Goal: Complete application form

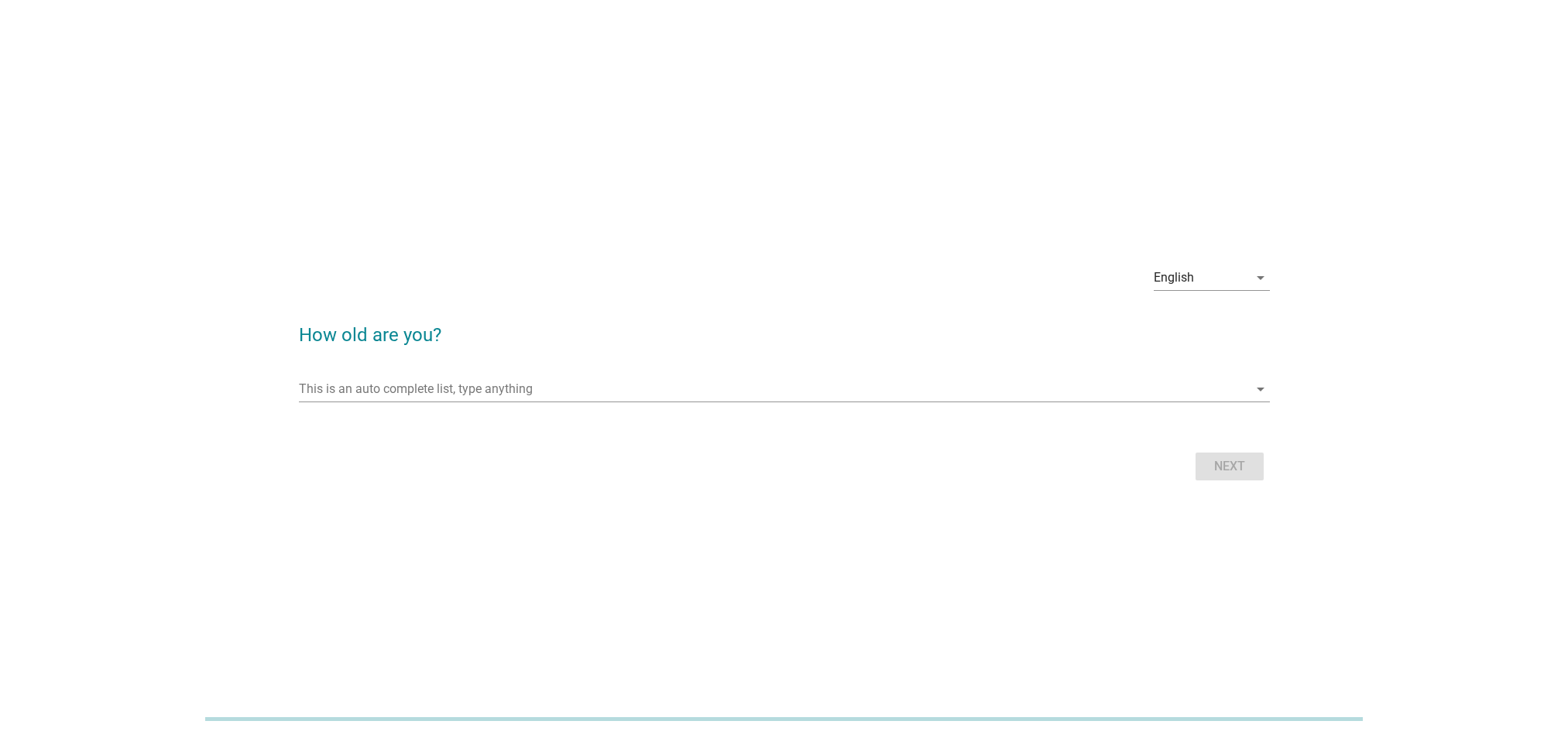
click at [546, 373] on div "This is an auto complete list, type anything arrow_drop_down" at bounding box center [784, 392] width 971 height 50
click at [545, 387] on input "This is an auto complete list, type anything" at bounding box center [773, 388] width 949 height 25
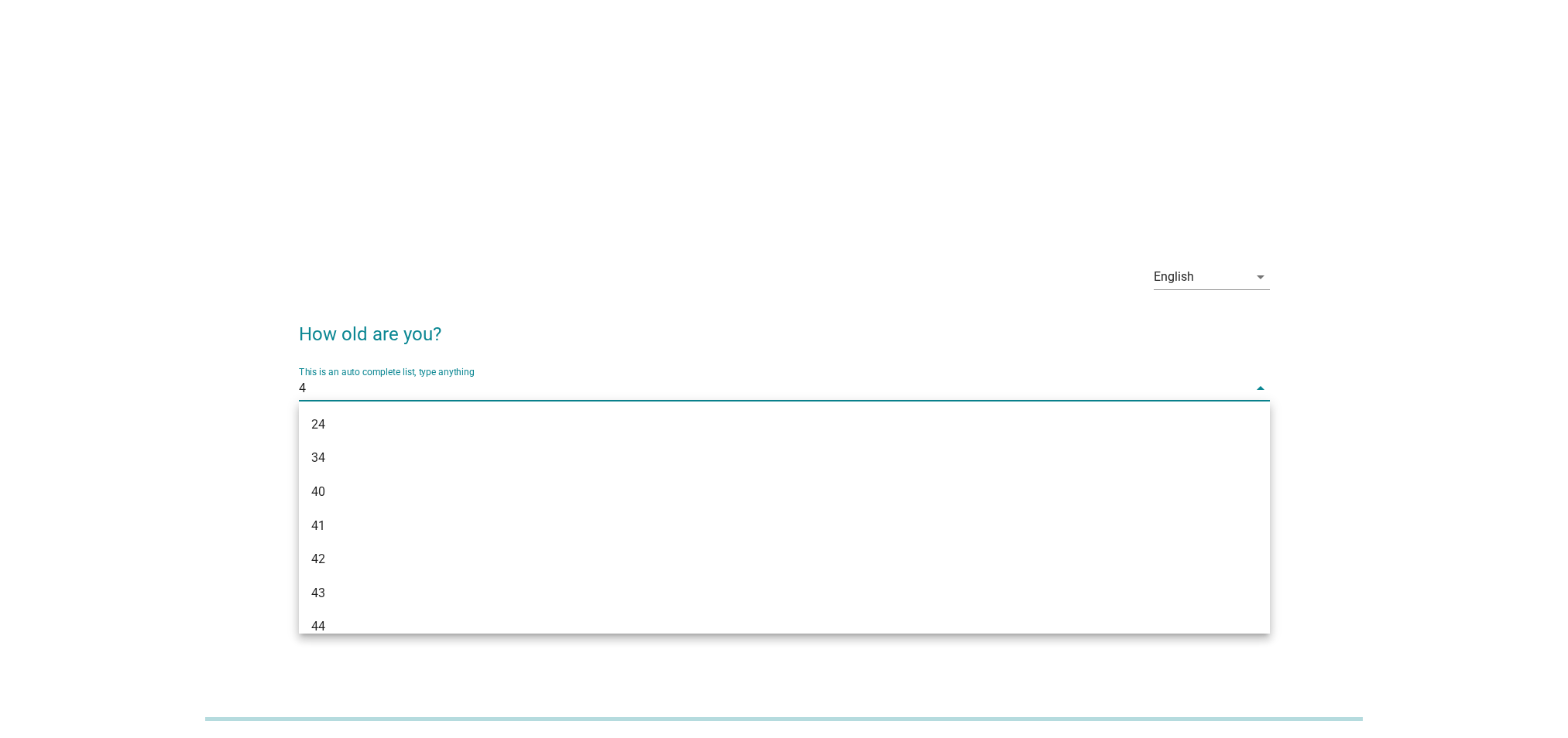
type input "46"
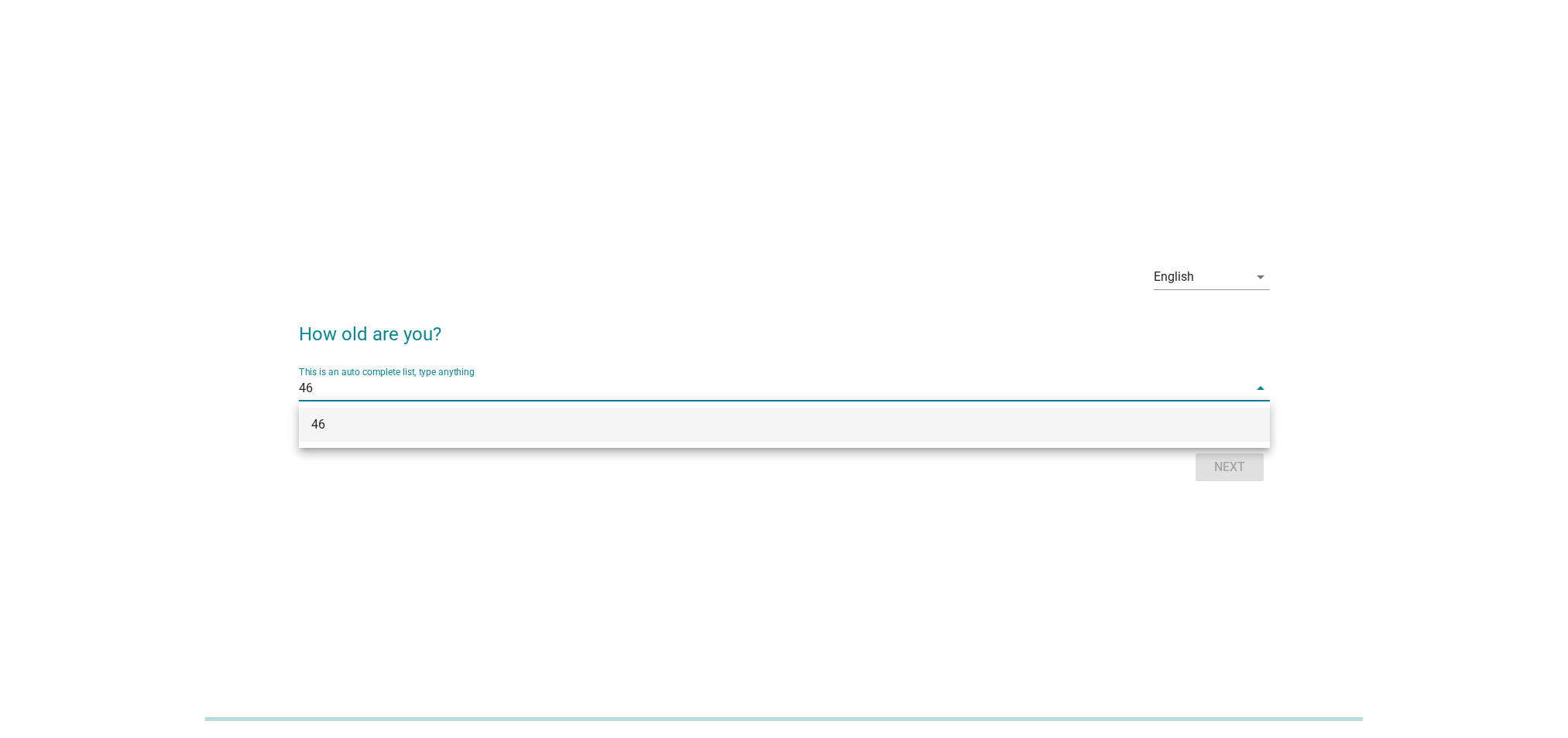
click at [970, 434] on div "46" at bounding box center [784, 425] width 971 height 34
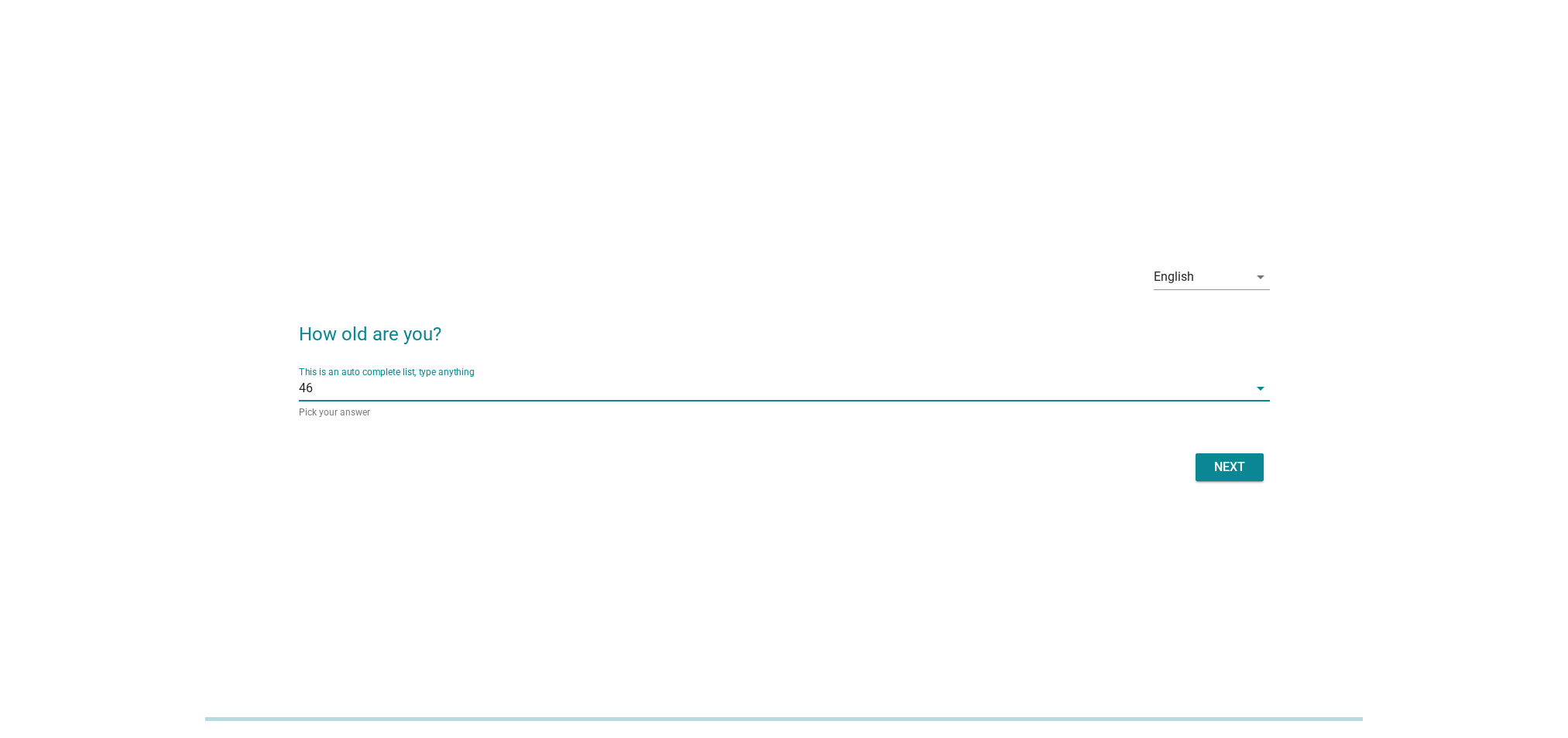
click at [1193, 465] on div "Next" at bounding box center [784, 467] width 971 height 37
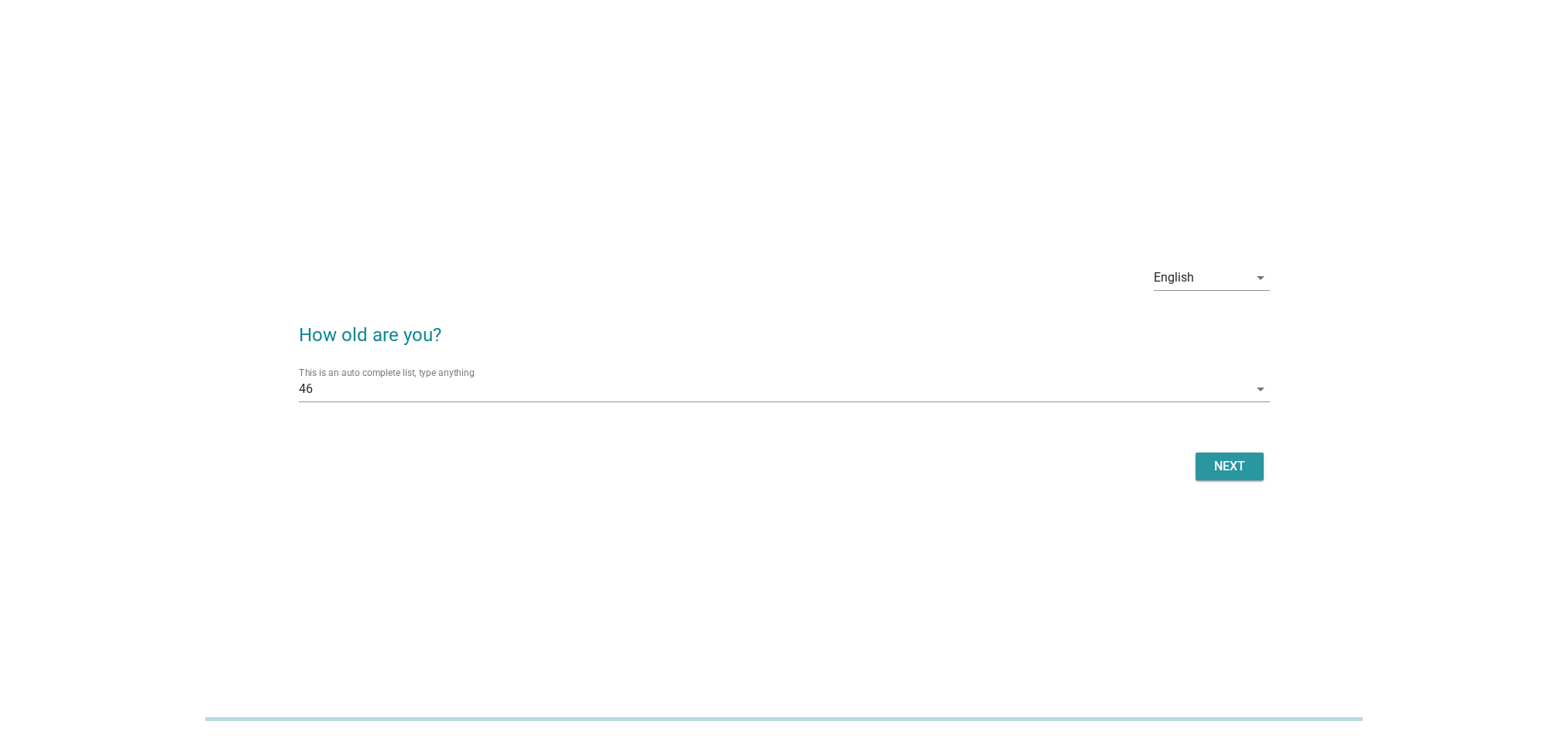
click at [1219, 474] on div "Next" at bounding box center [1229, 466] width 44 height 18
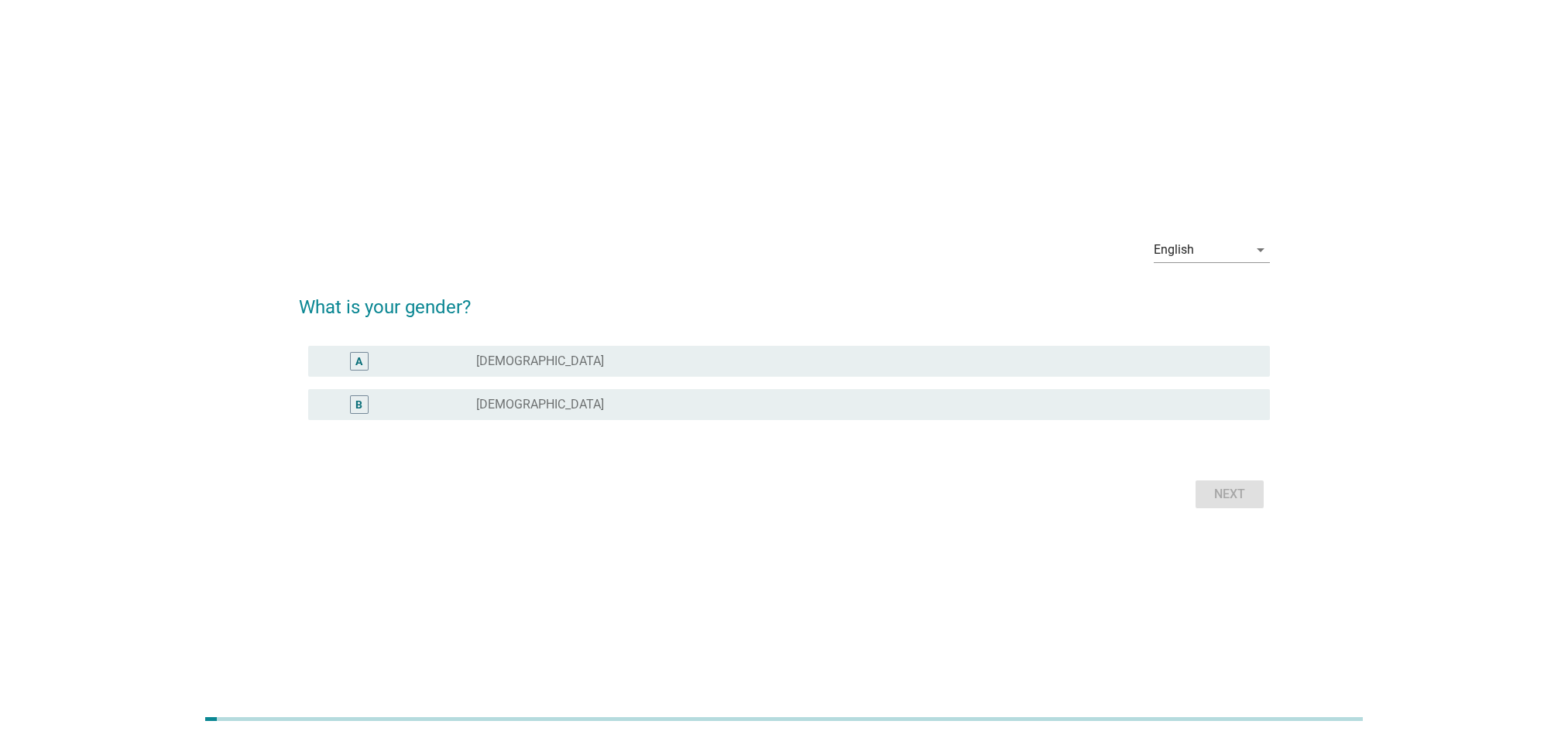
click at [488, 408] on label "[DEMOGRAPHIC_DATA]" at bounding box center [540, 405] width 127 height 16
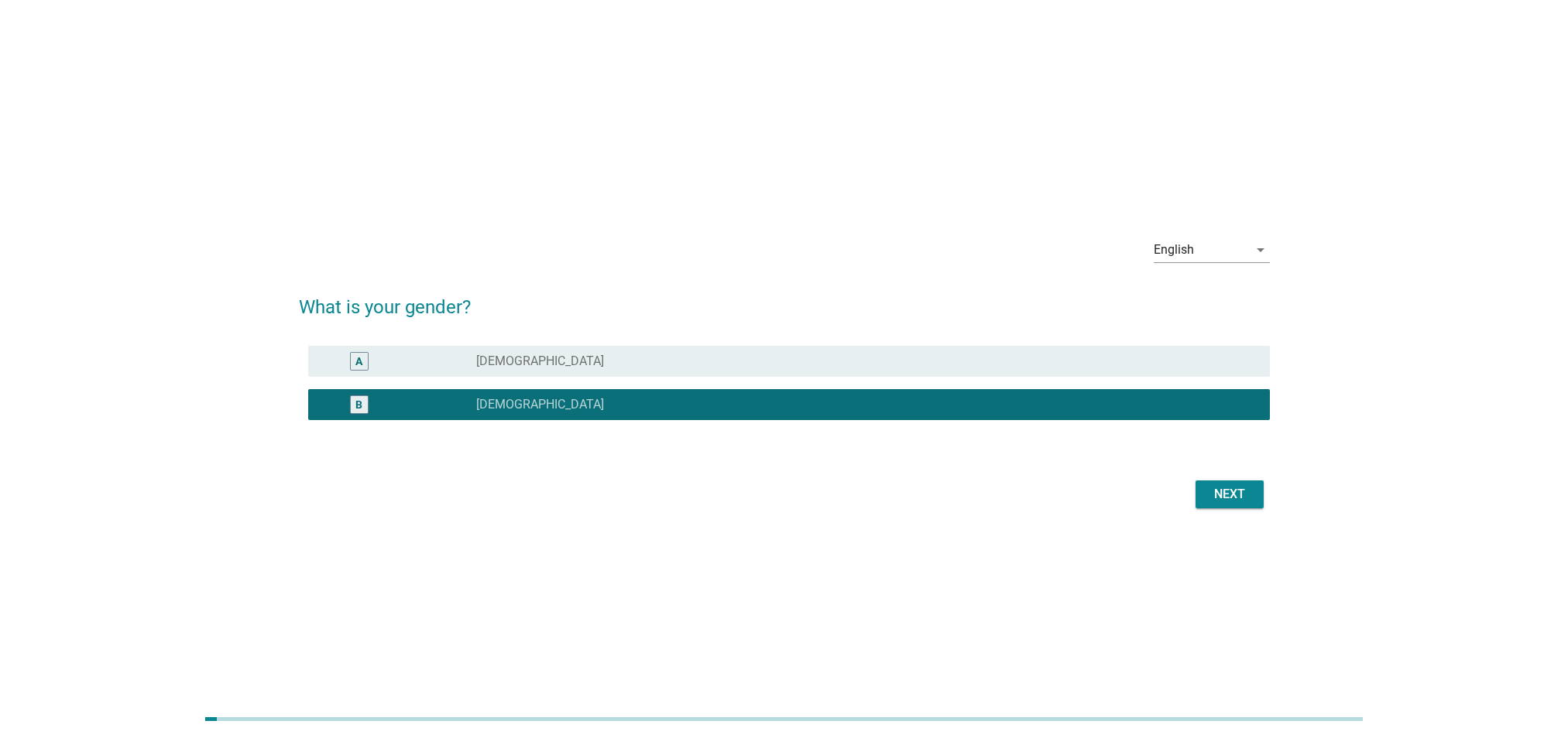
click at [1208, 496] on div "Next" at bounding box center [1229, 494] width 44 height 18
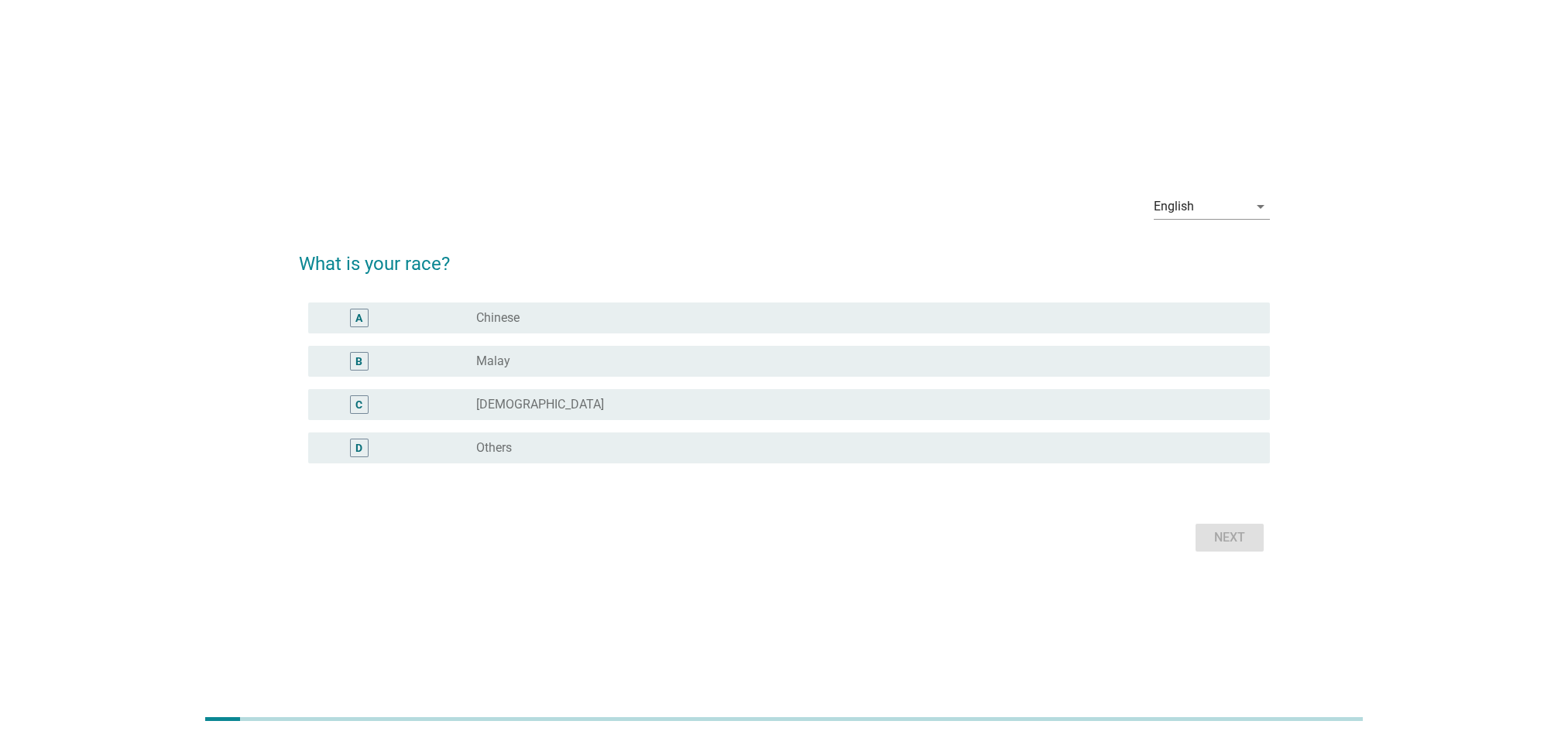
click at [600, 312] on div "radio_button_unchecked Chinese" at bounding box center [860, 318] width 768 height 16
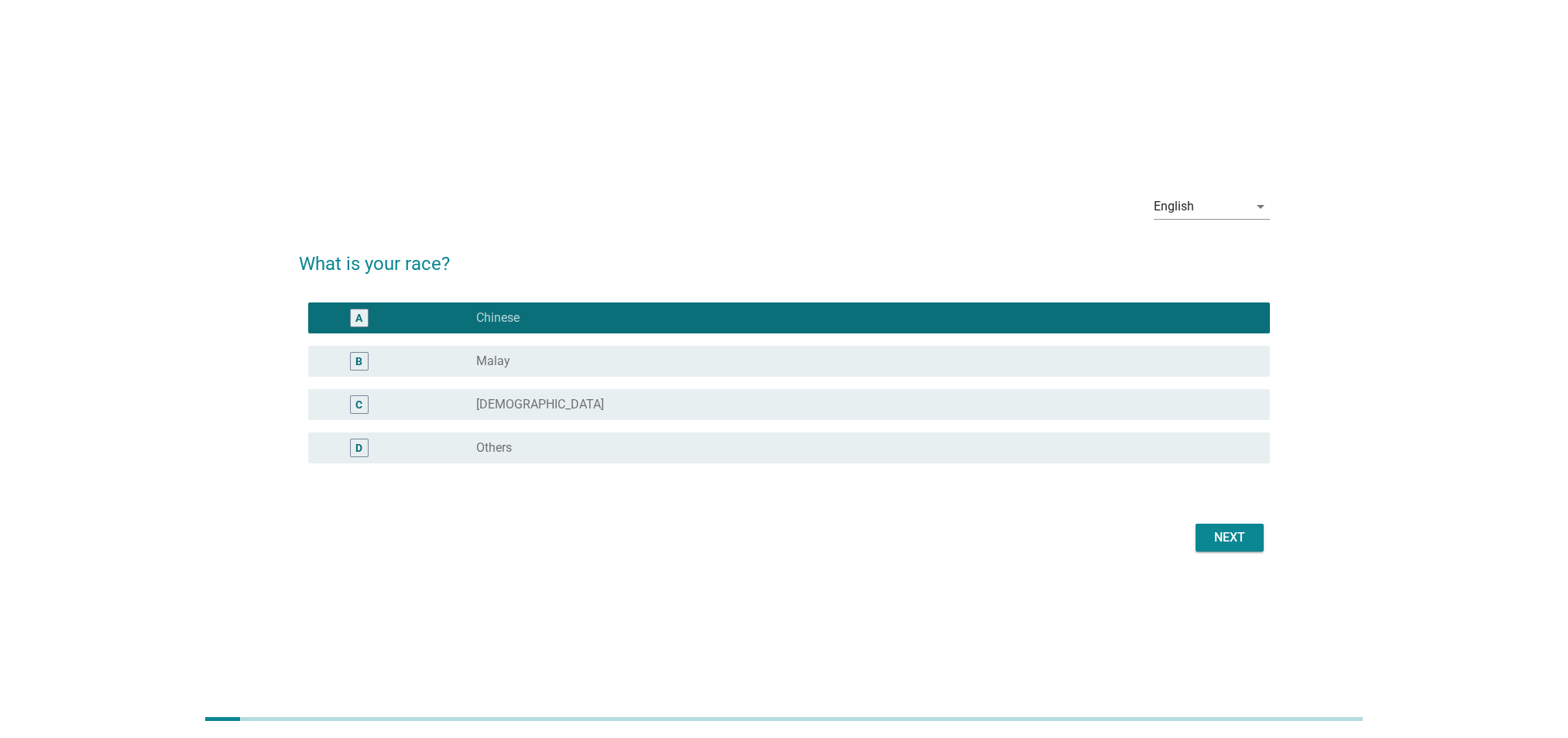
click at [1194, 538] on div "Next" at bounding box center [784, 537] width 971 height 37
click at [1240, 541] on div "Next" at bounding box center [1229, 537] width 44 height 18
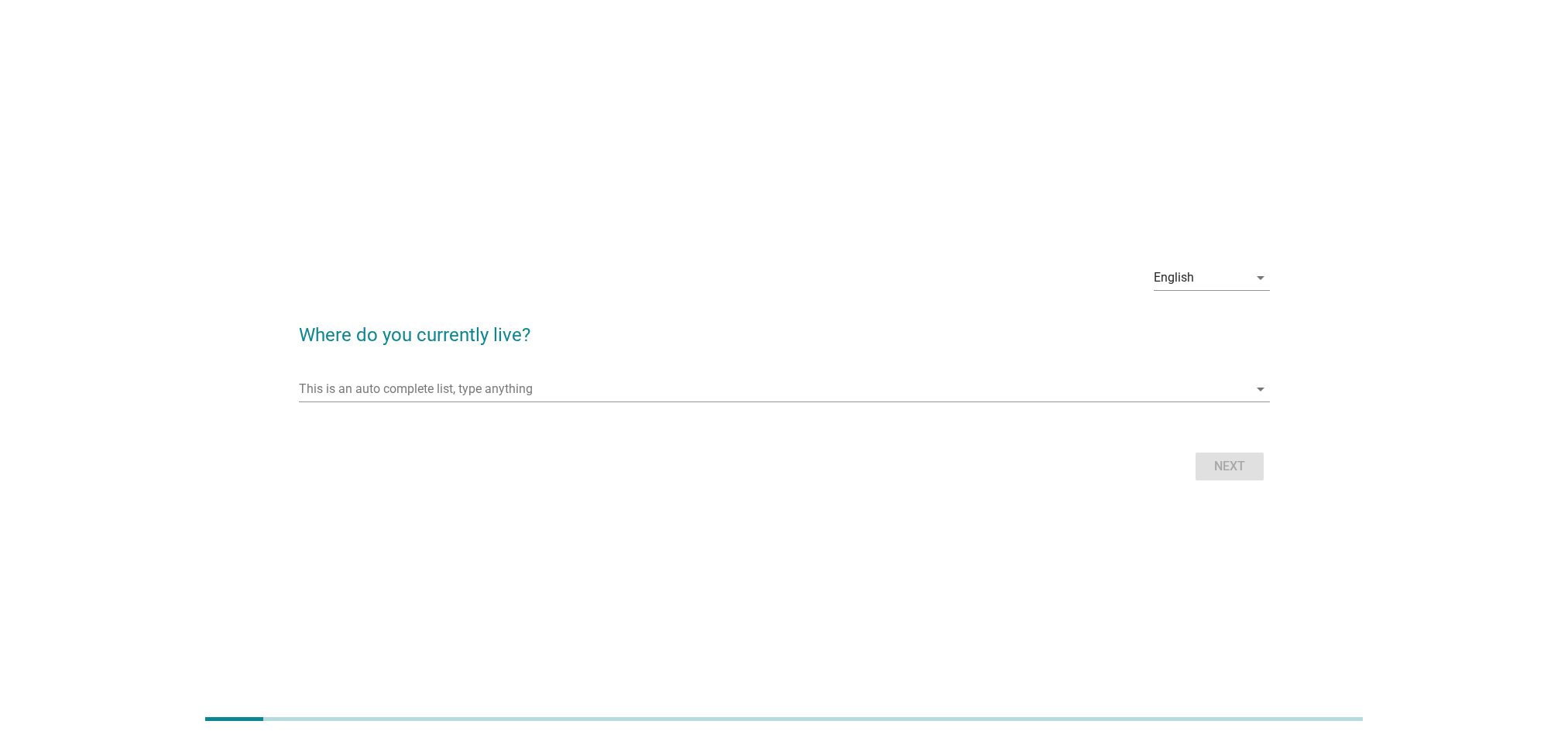
click at [878, 422] on form "Where do you currently live? This is an auto complete list, type anything arrow…" at bounding box center [784, 395] width 971 height 180
click at [875, 401] on div "This is an auto complete list, type anything arrow_drop_down" at bounding box center [784, 388] width 971 height 25
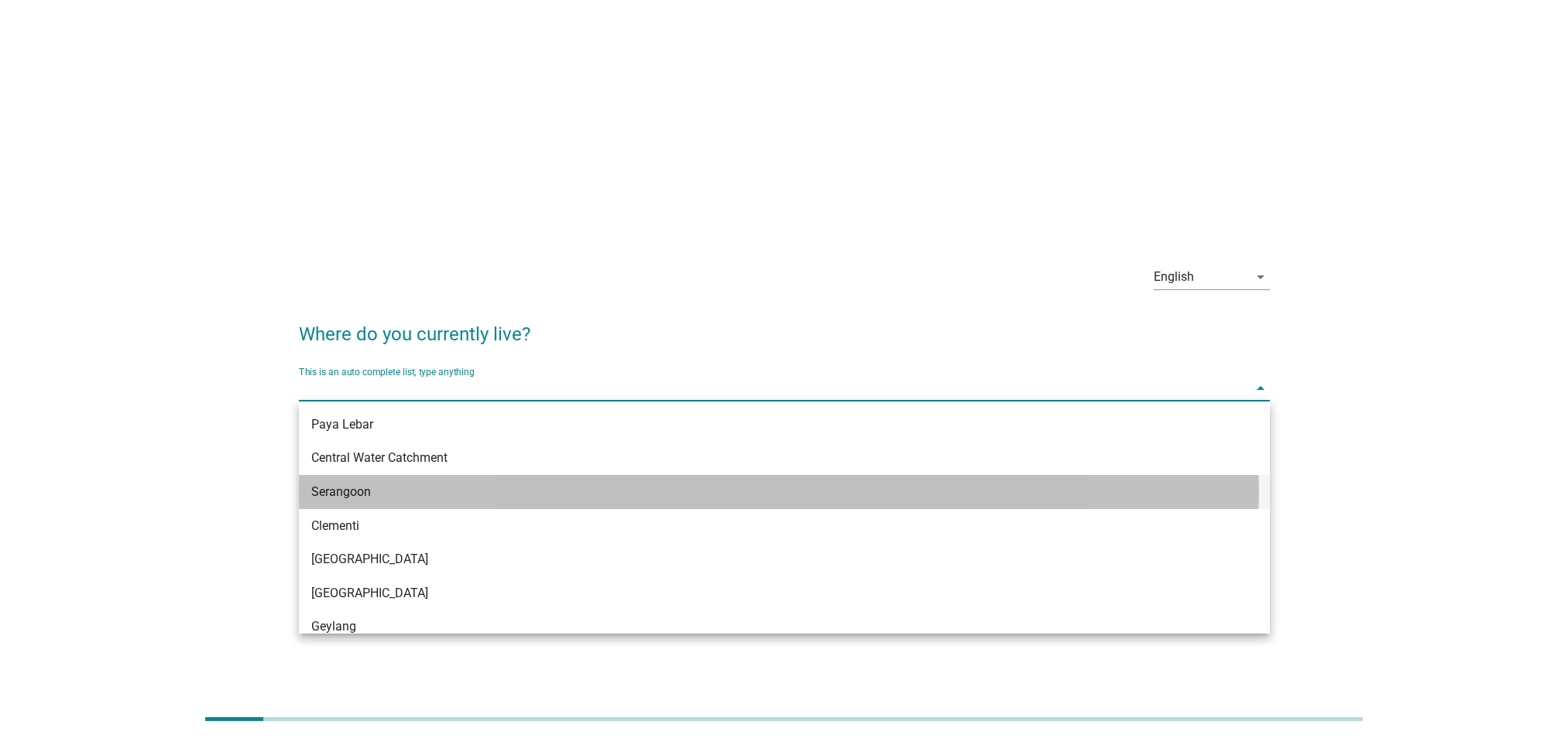
click at [747, 487] on div "Serangoon" at bounding box center [745, 491] width 868 height 18
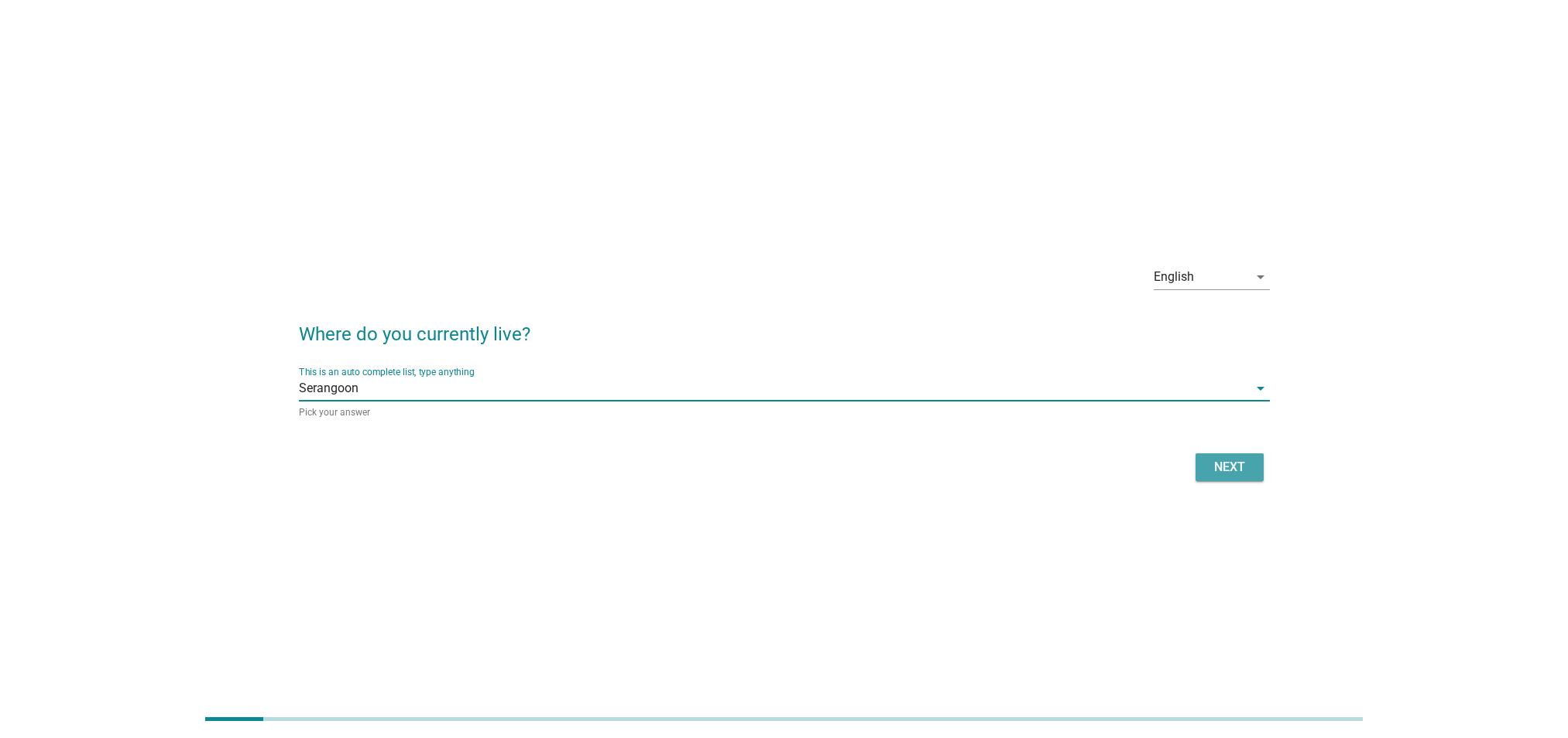
click at [1234, 471] on div "Next" at bounding box center [1229, 467] width 44 height 18
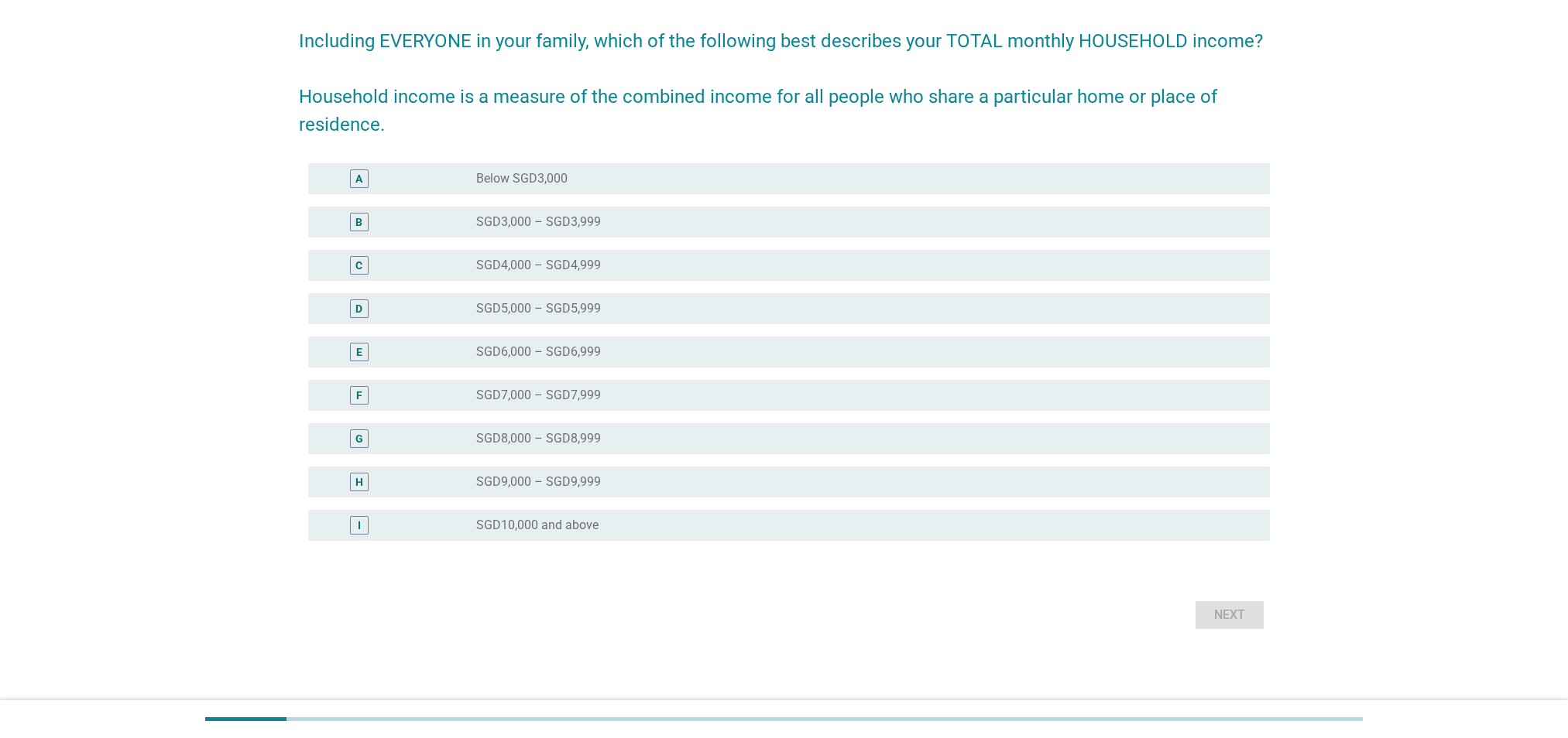
scroll to position [112, 0]
click at [632, 528] on div "radio_button_unchecked SGD10,000 and above" at bounding box center [860, 524] width 768 height 16
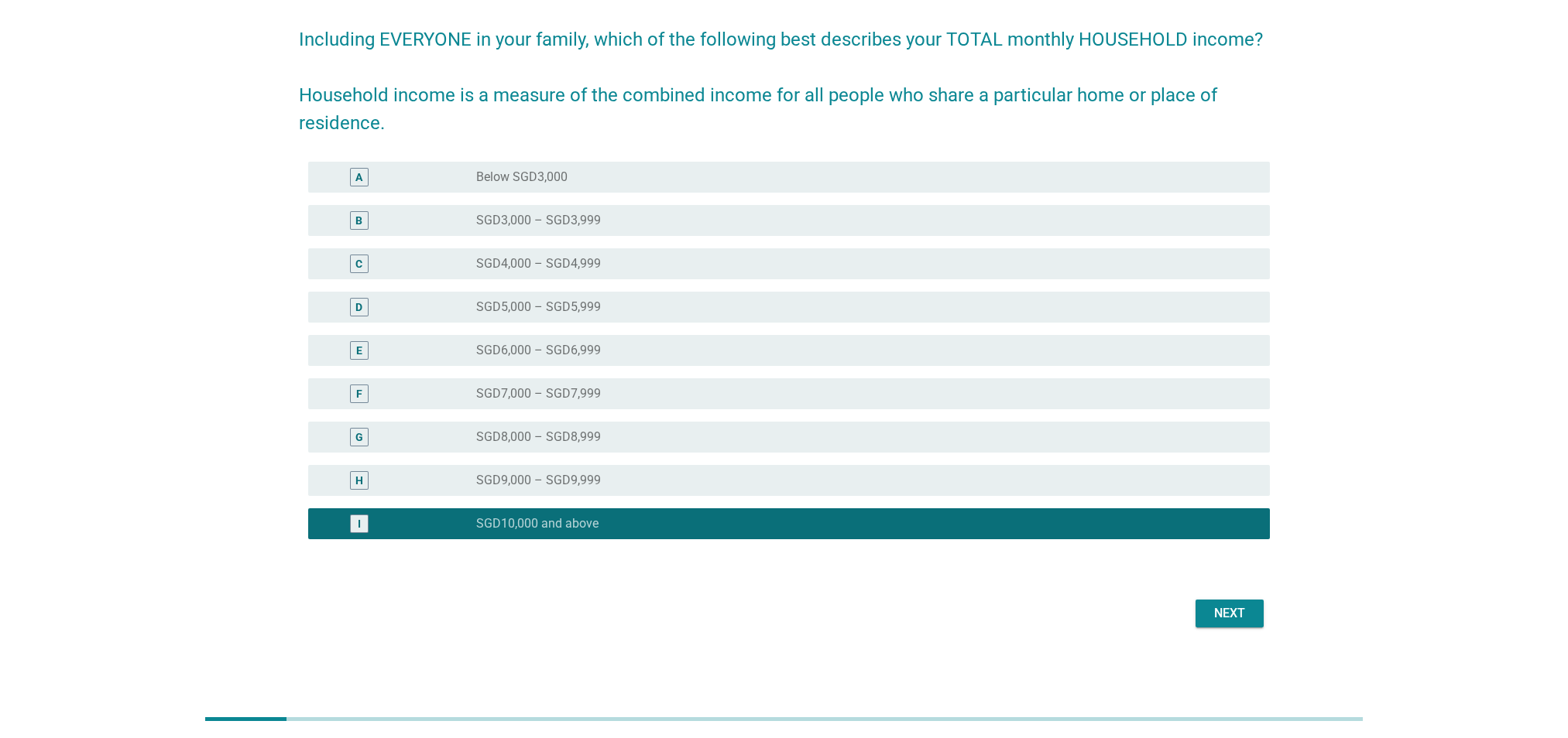
click at [1206, 607] on button "Next" at bounding box center [1229, 613] width 68 height 28
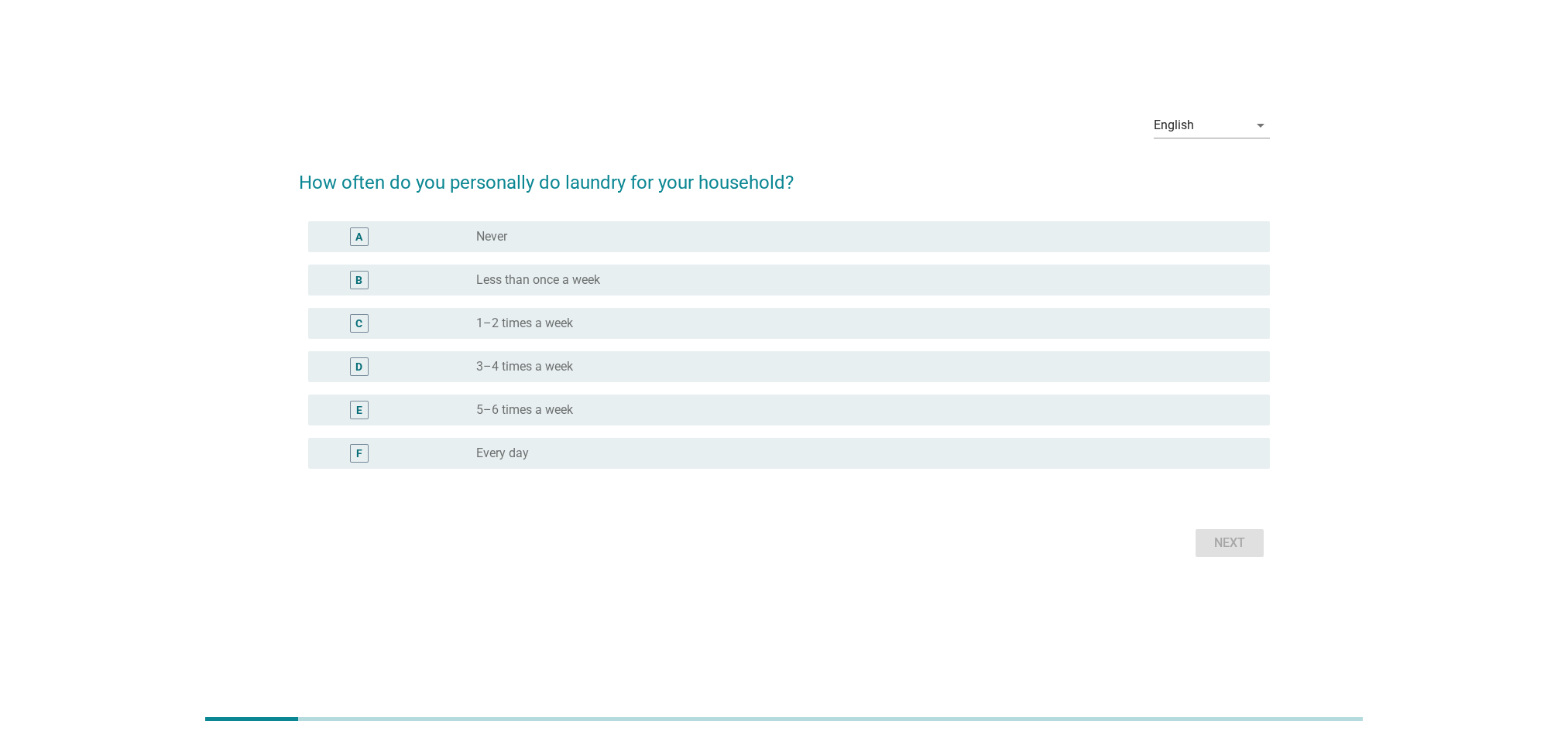
scroll to position [0, 0]
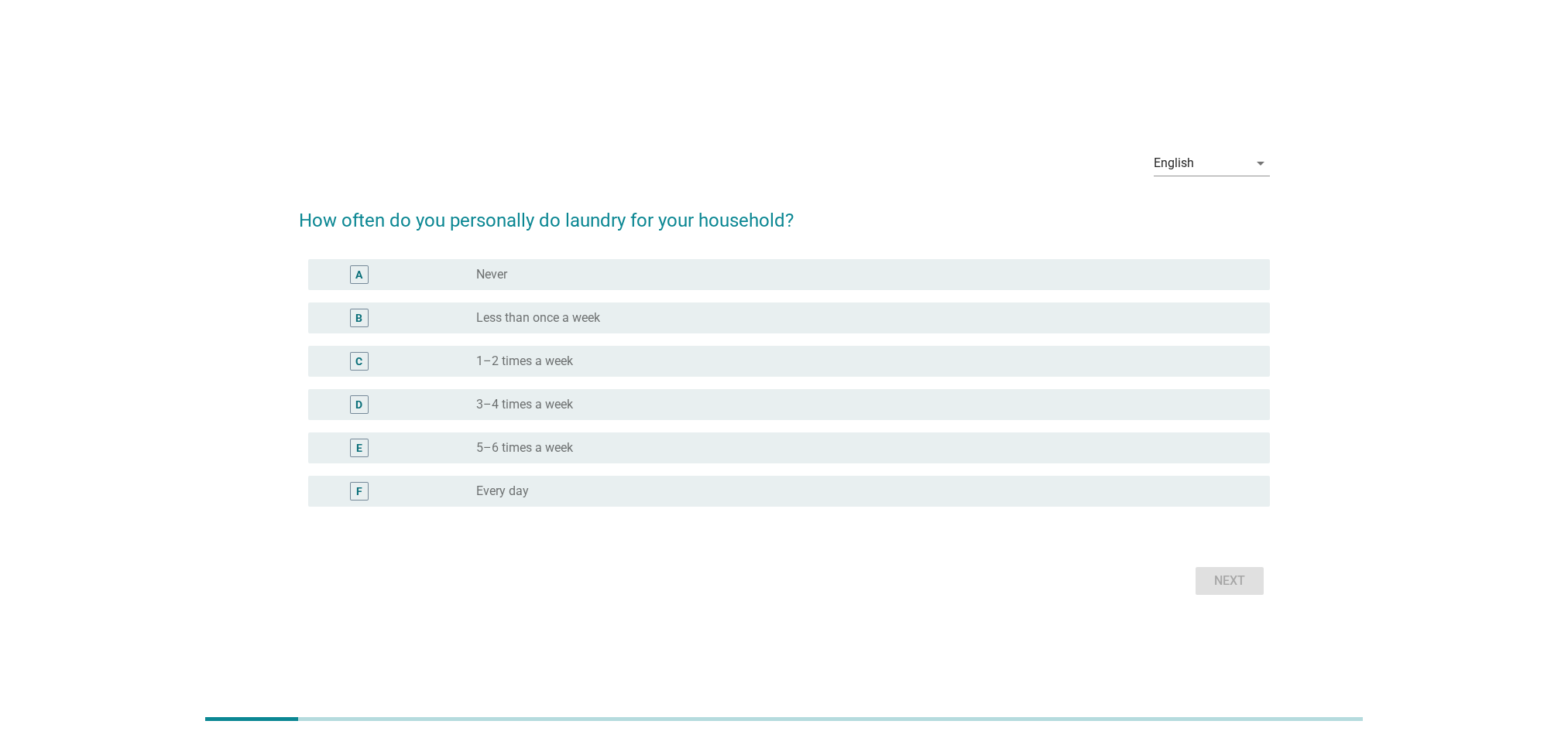
click at [740, 388] on div "D radio_button_unchecked 3–4 times a week" at bounding box center [784, 404] width 971 height 44
click at [746, 403] on div "radio_button_unchecked 3–4 times a week" at bounding box center [860, 405] width 768 height 16
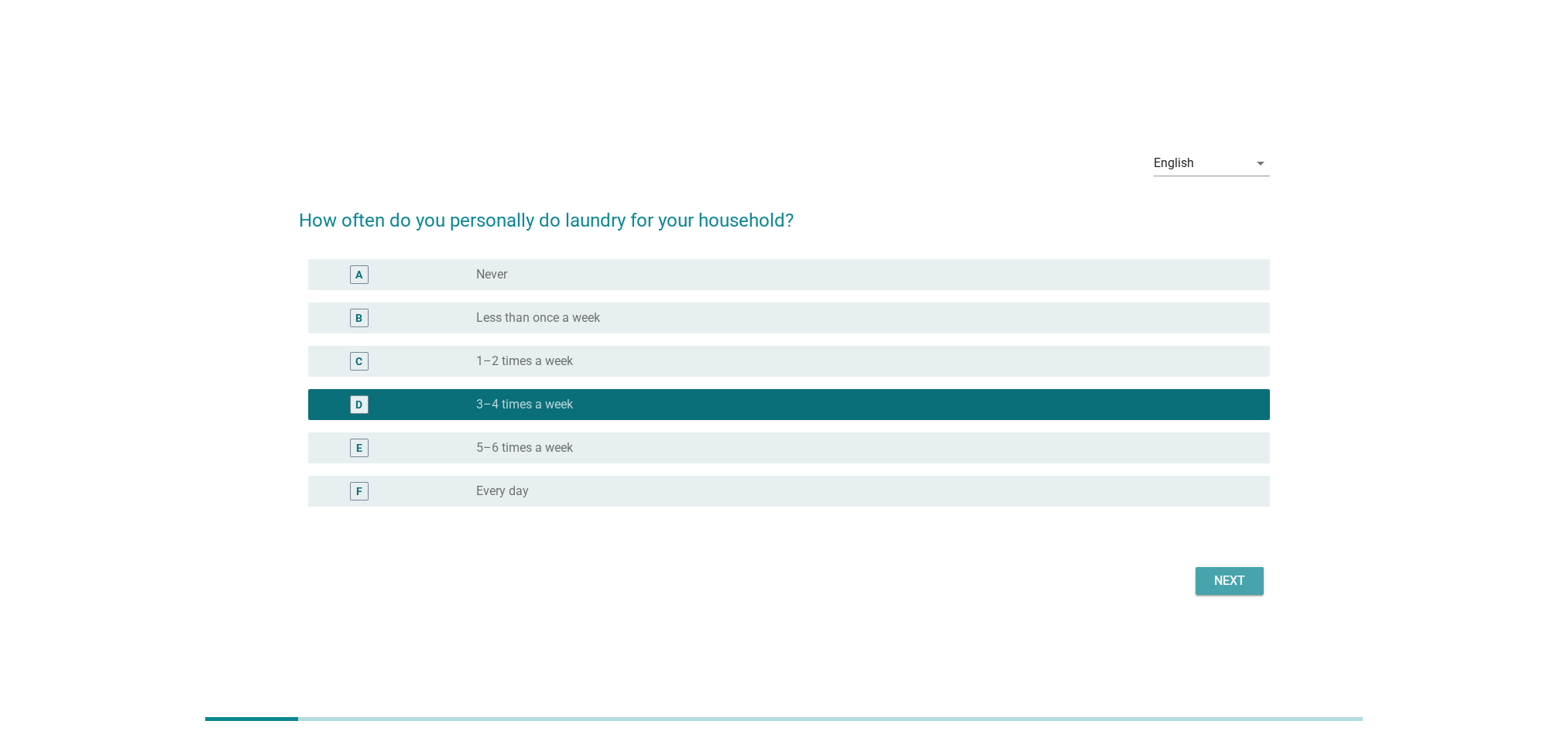
click at [1213, 575] on div "Next" at bounding box center [1229, 581] width 44 height 18
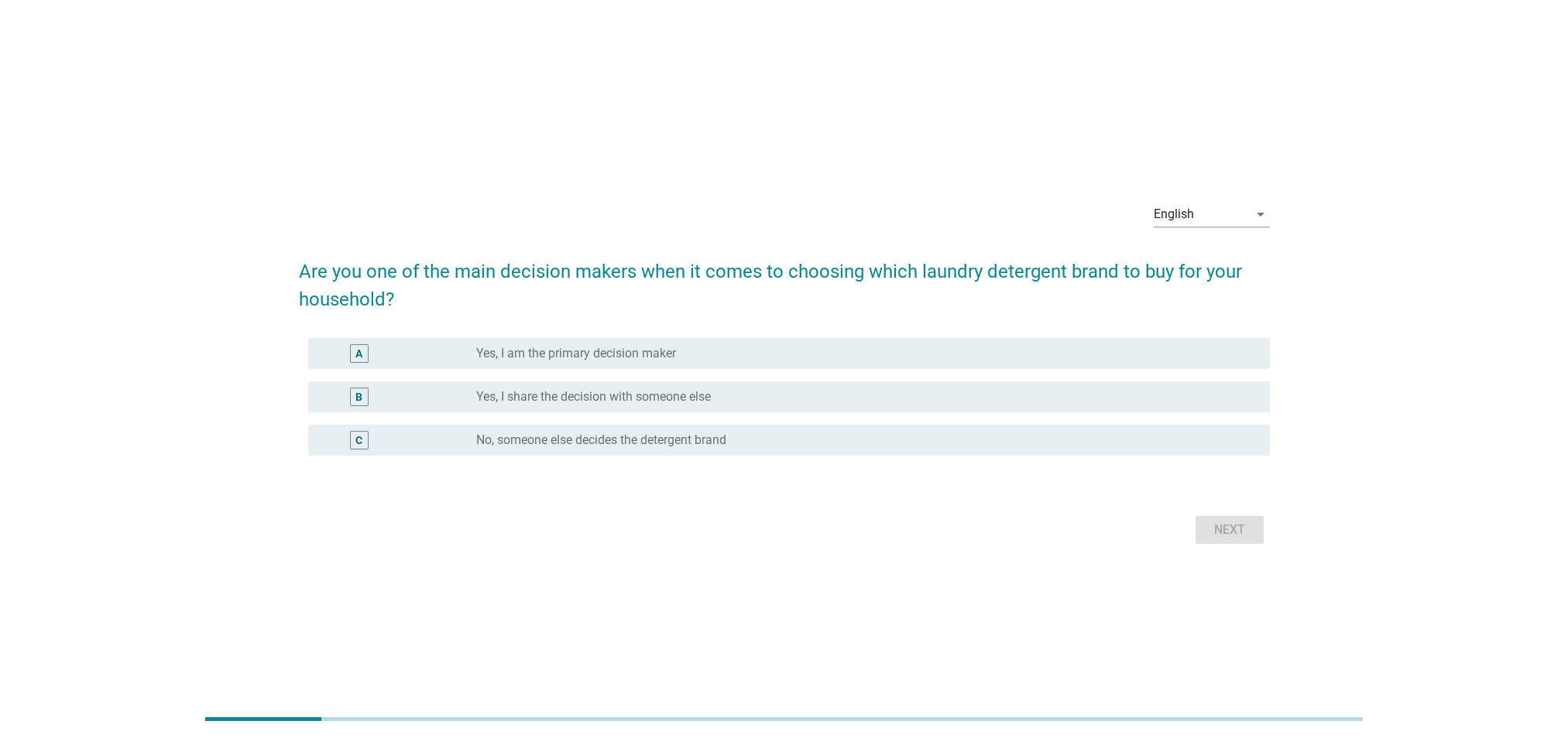
drag, startPoint x: 783, startPoint y: 391, endPoint x: 822, endPoint y: 419, distance: 48.0
click at [783, 392] on div "radio_button_unchecked Yes, I share the decision with someone else" at bounding box center [860, 397] width 768 height 16
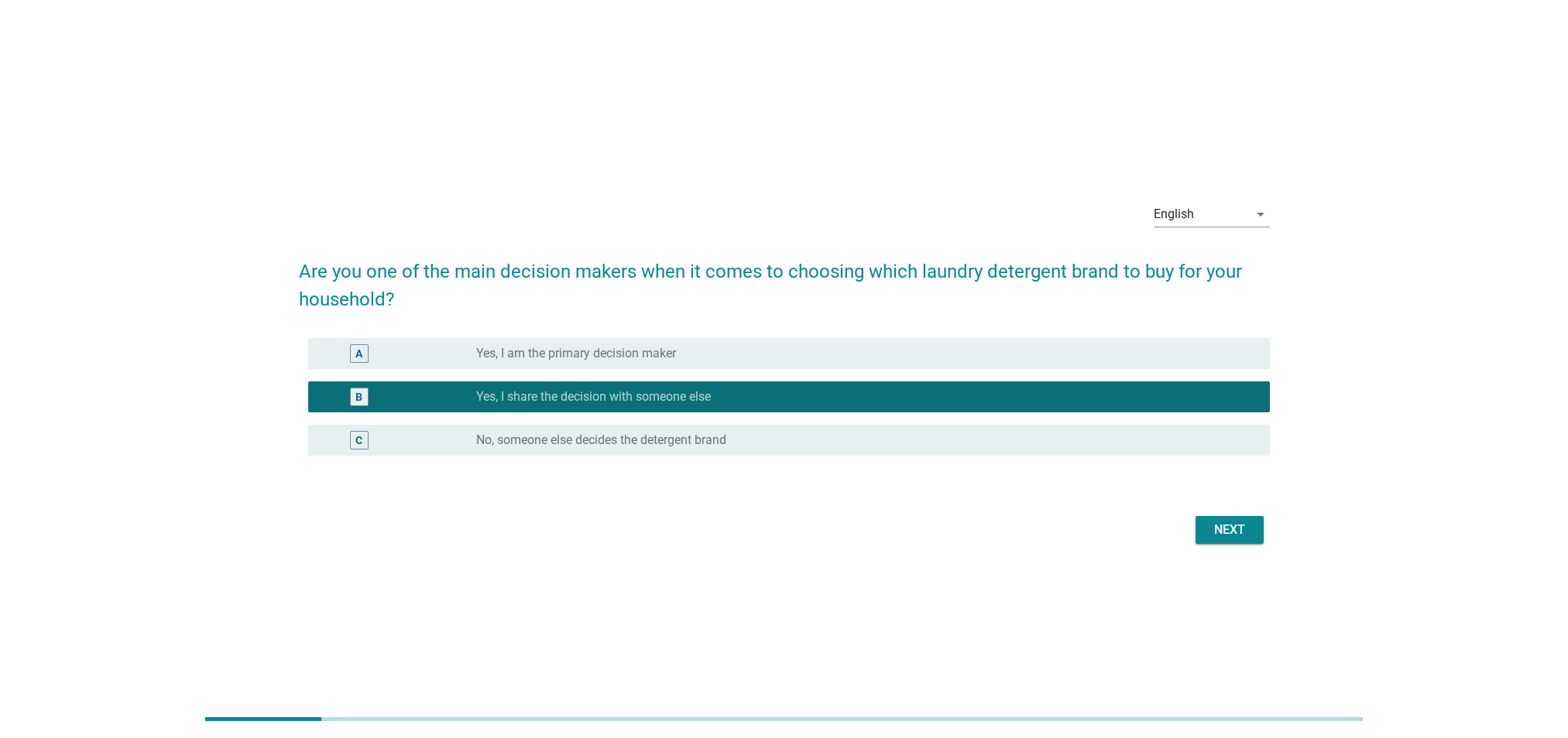
click at [1202, 519] on button "Next" at bounding box center [1229, 529] width 68 height 28
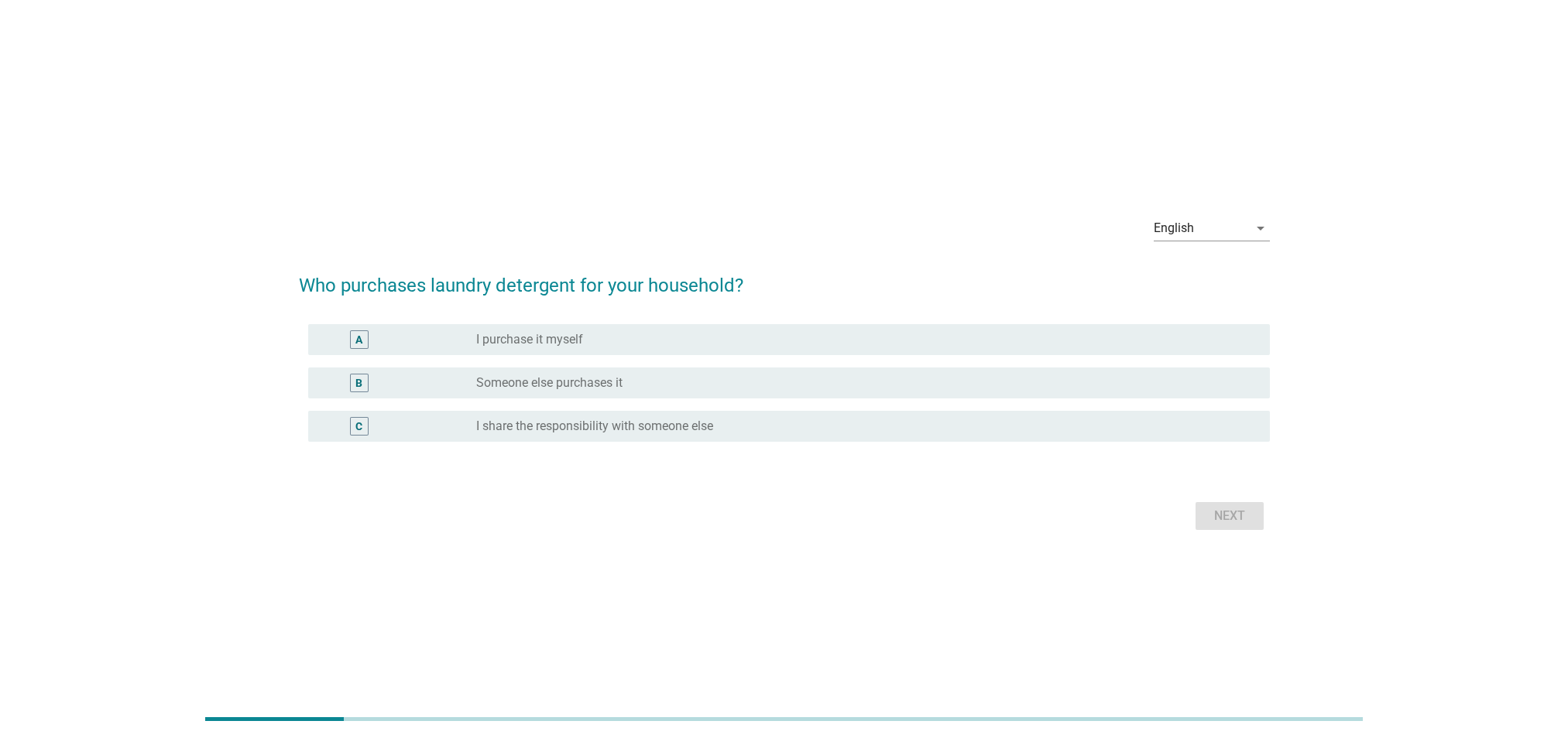
click at [726, 346] on div "radio_button_unchecked I purchase it myself" at bounding box center [860, 340] width 768 height 16
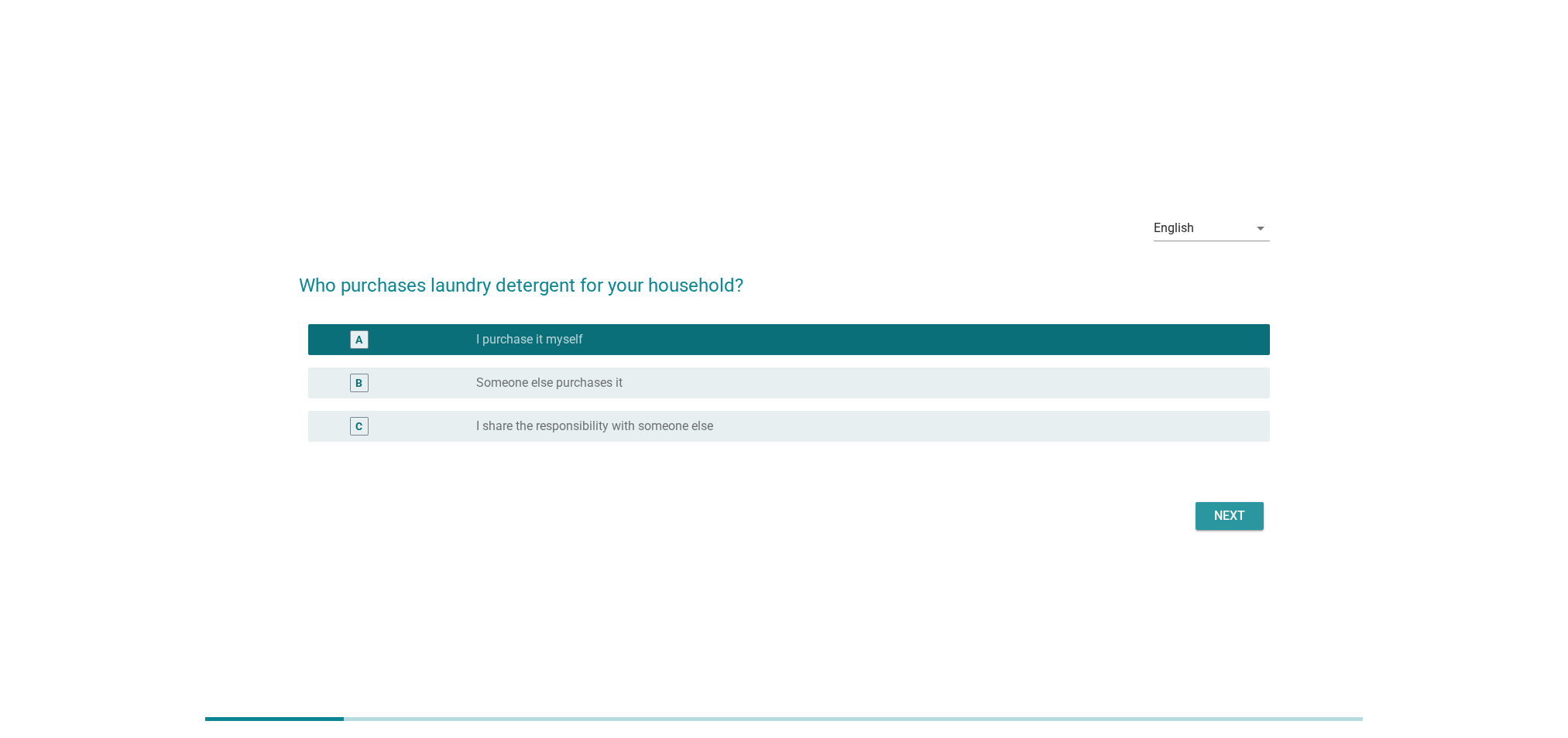
click at [1209, 516] on div "Next" at bounding box center [1229, 516] width 44 height 18
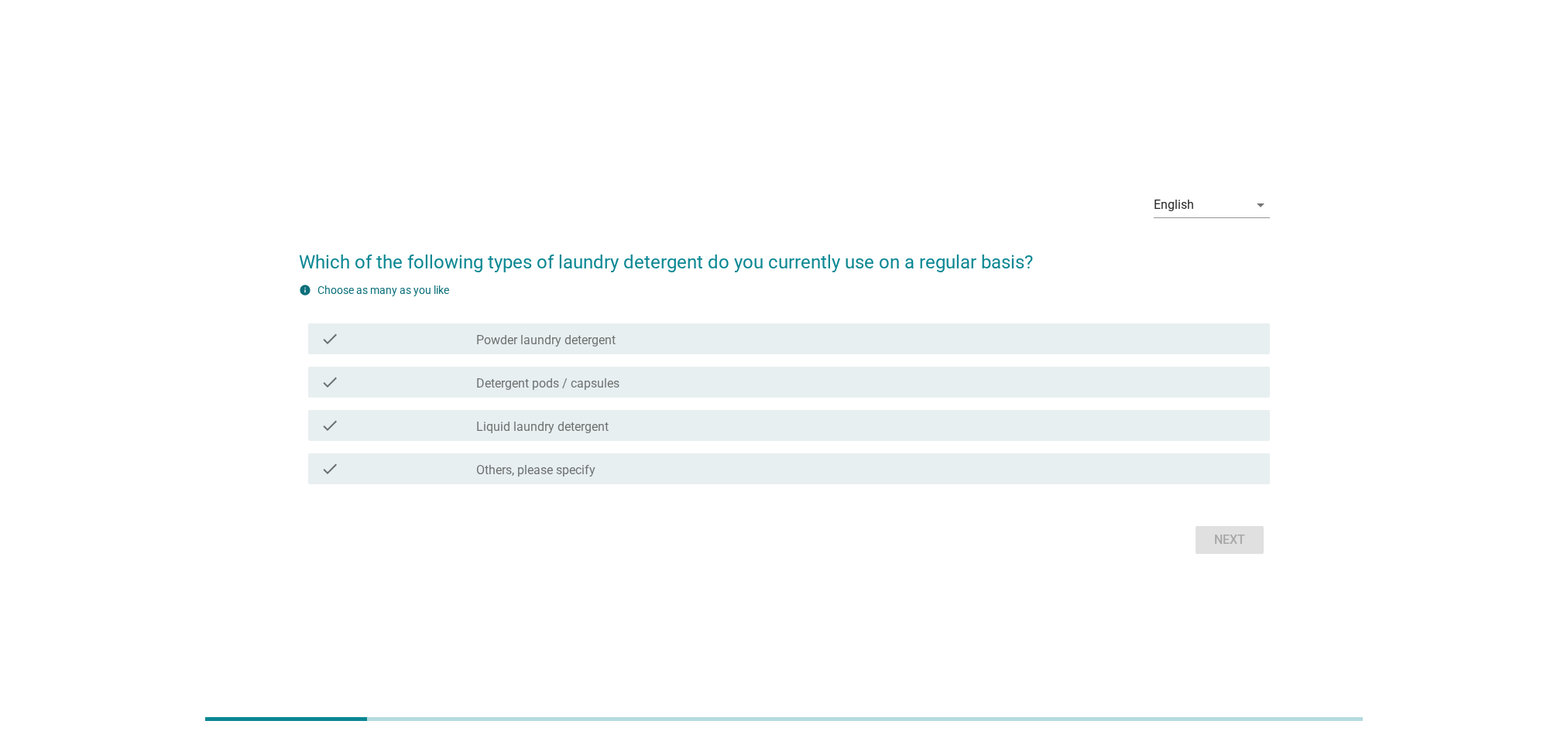
click at [646, 387] on div "check_box_outline_blank Detergent pods / capsules" at bounding box center [867, 382] width 780 height 18
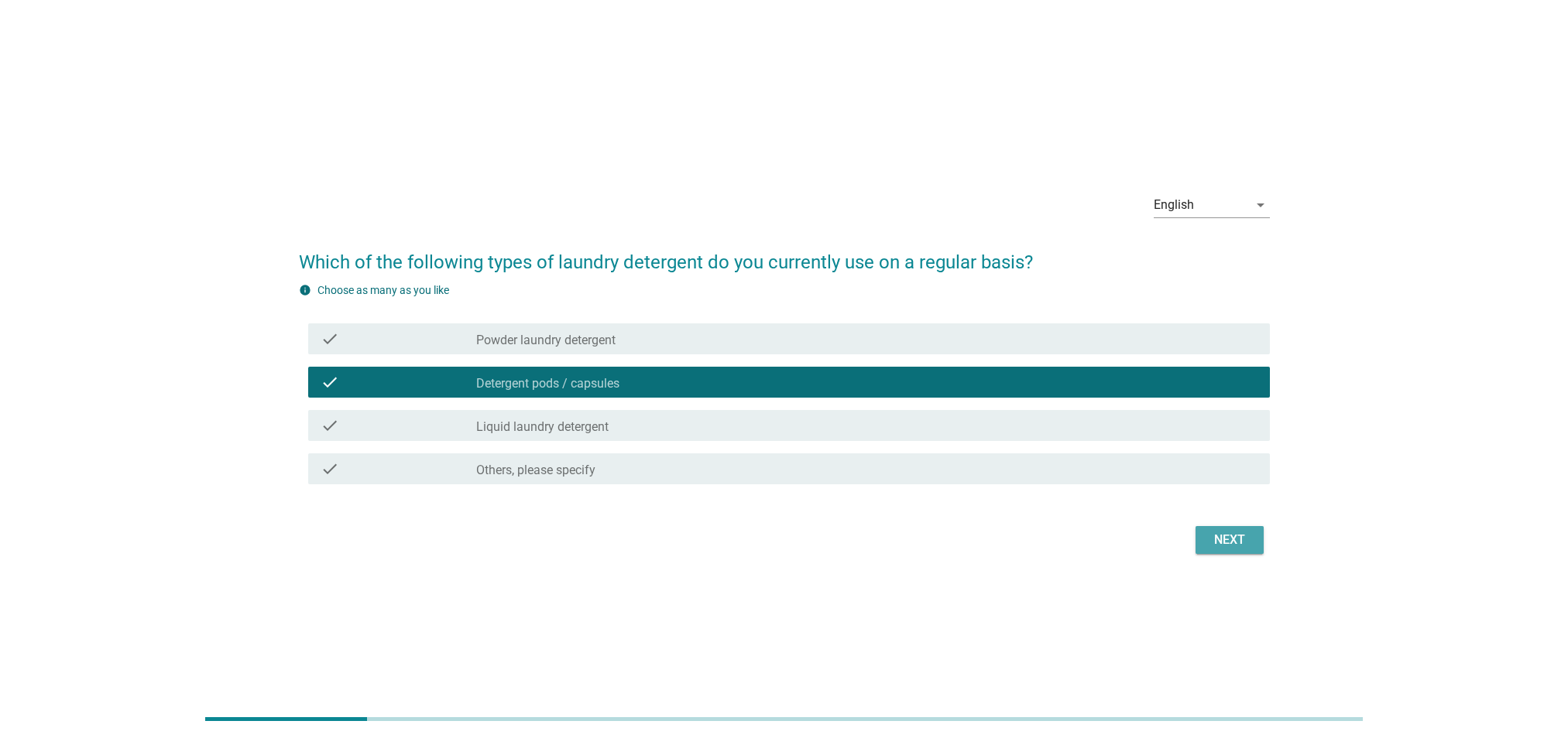
click at [1224, 544] on div "Next" at bounding box center [1229, 539] width 44 height 18
